Goal: Book appointment/travel/reservation

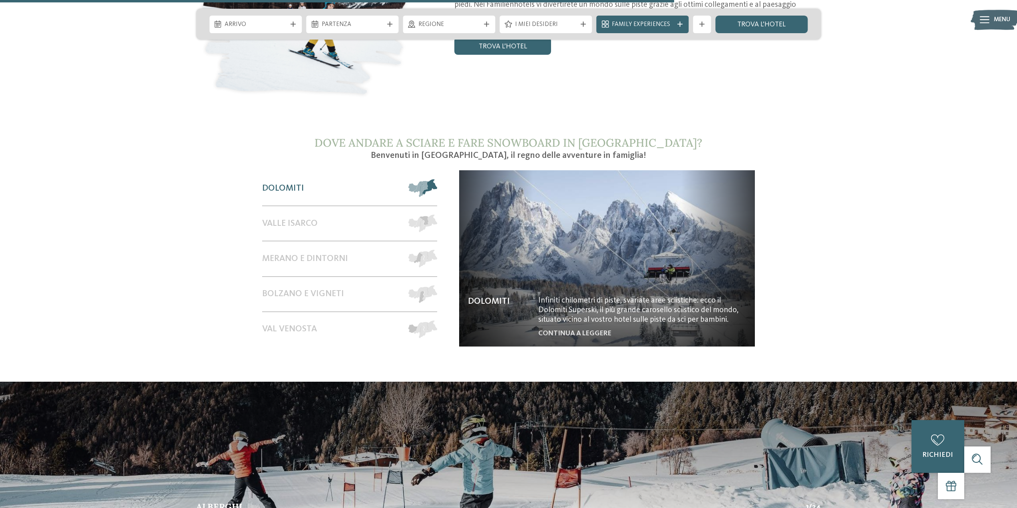
scroll to position [1639, 0]
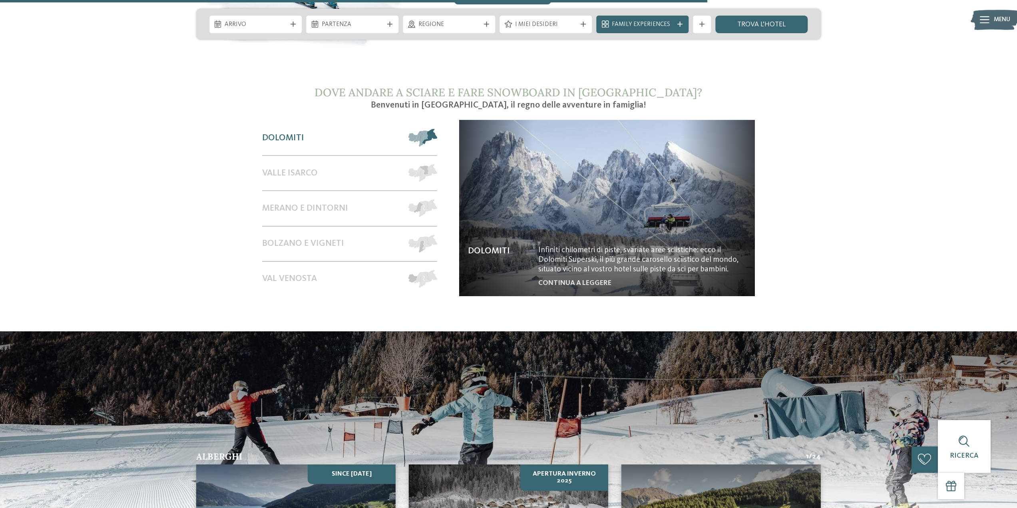
click at [293, 133] on span "Dolomiti" at bounding box center [283, 138] width 42 height 10
click at [437, 129] on span at bounding box center [437, 138] width 0 height 18
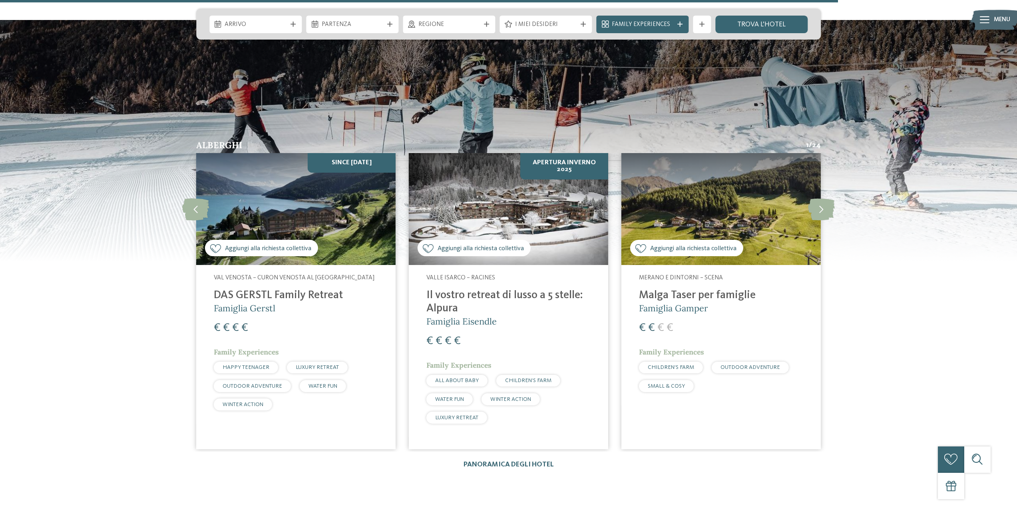
scroll to position [1959, 0]
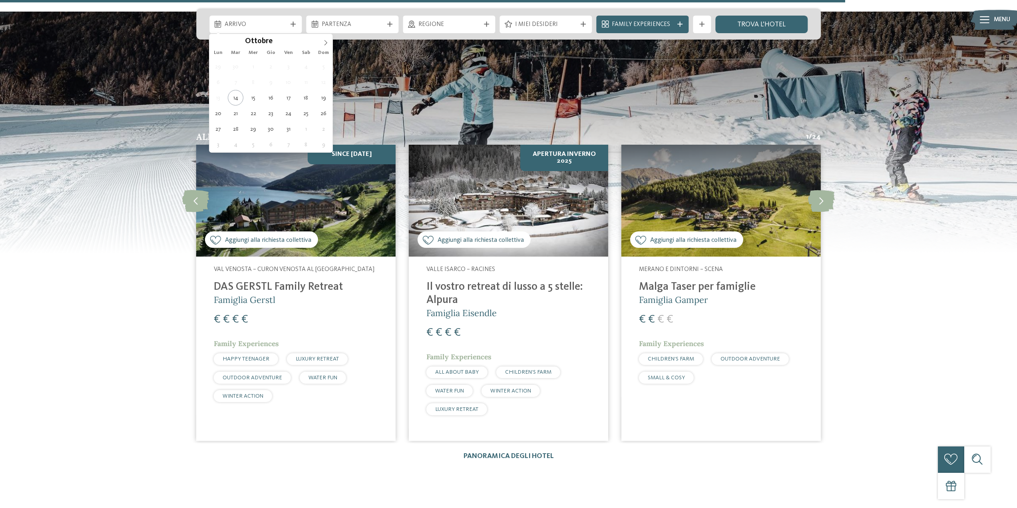
drag, startPoint x: 29, startPoint y: 1, endPoint x: 293, endPoint y: 27, distance: 266.0
click at [293, 27] on div "Arrivo" at bounding box center [255, 25] width 92 height 18
click at [325, 46] on icon at bounding box center [326, 43] width 6 height 6
type input "****"
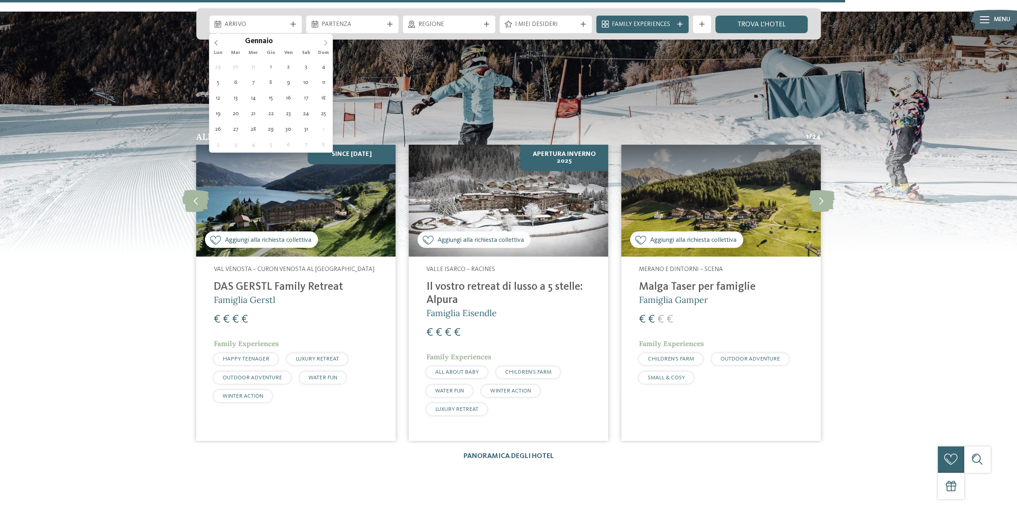
click at [327, 41] on icon at bounding box center [326, 43] width 6 height 6
type div "[DATE]"
type input "****"
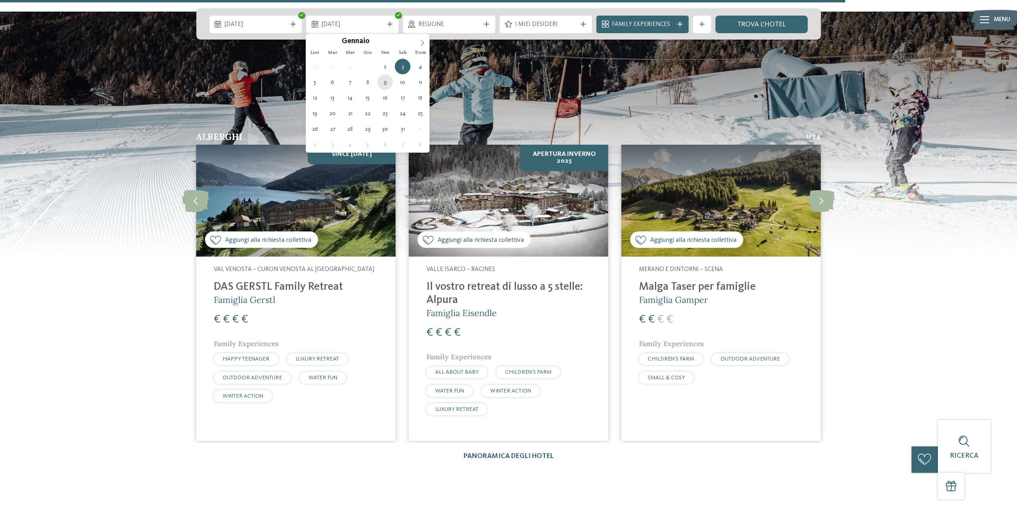
type div "[DATE]"
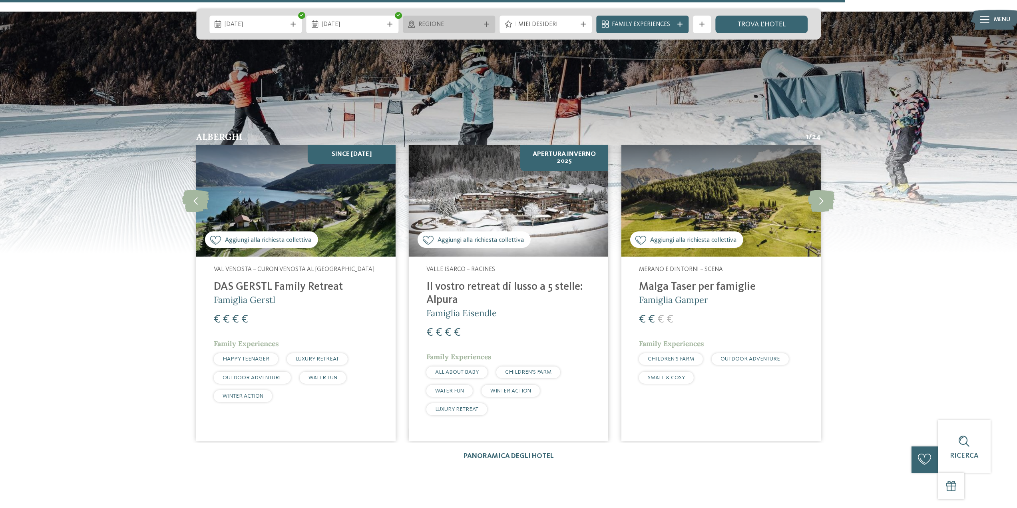
click at [483, 25] on div at bounding box center [486, 24] width 9 height 5
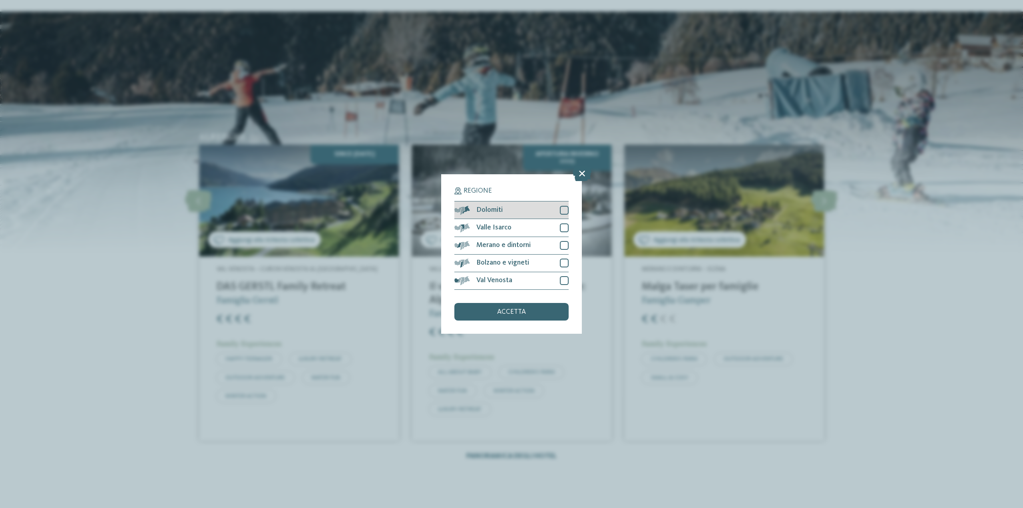
click at [564, 210] on div at bounding box center [564, 210] width 9 height 9
click at [564, 244] on div at bounding box center [564, 245] width 9 height 9
click at [524, 311] on span "accetta" at bounding box center [511, 312] width 29 height 7
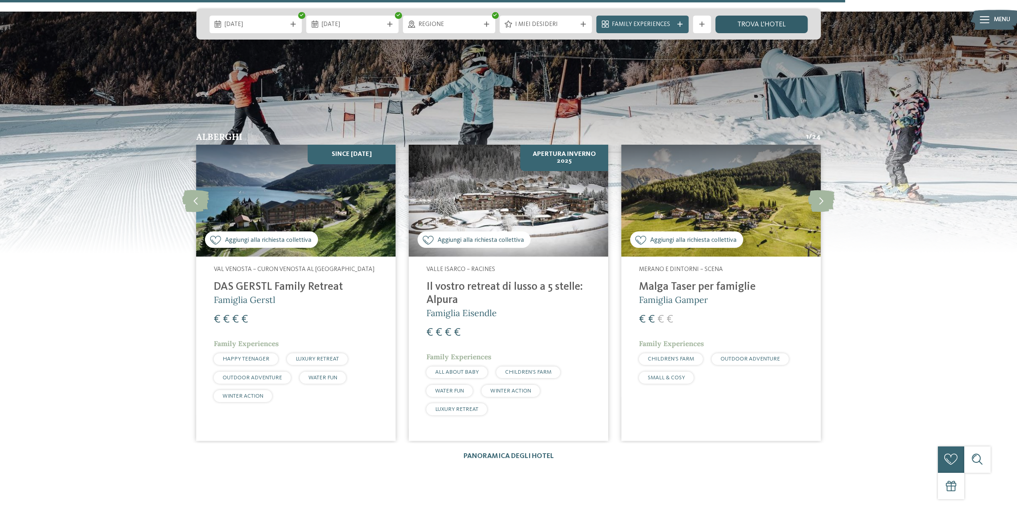
click at [734, 22] on link "trova l’hotel" at bounding box center [762, 25] width 92 height 18
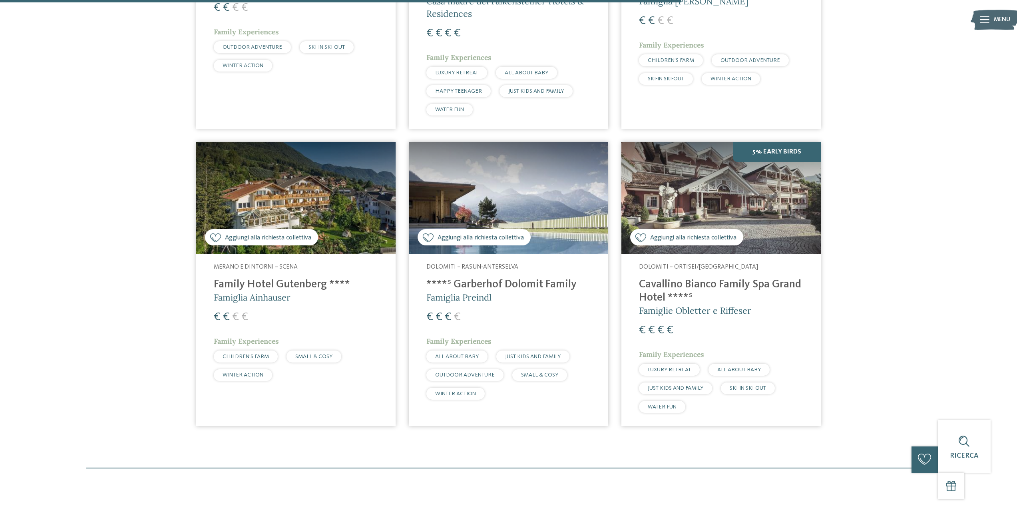
scroll to position [813, 0]
